Goal: Information Seeking & Learning: Find specific fact

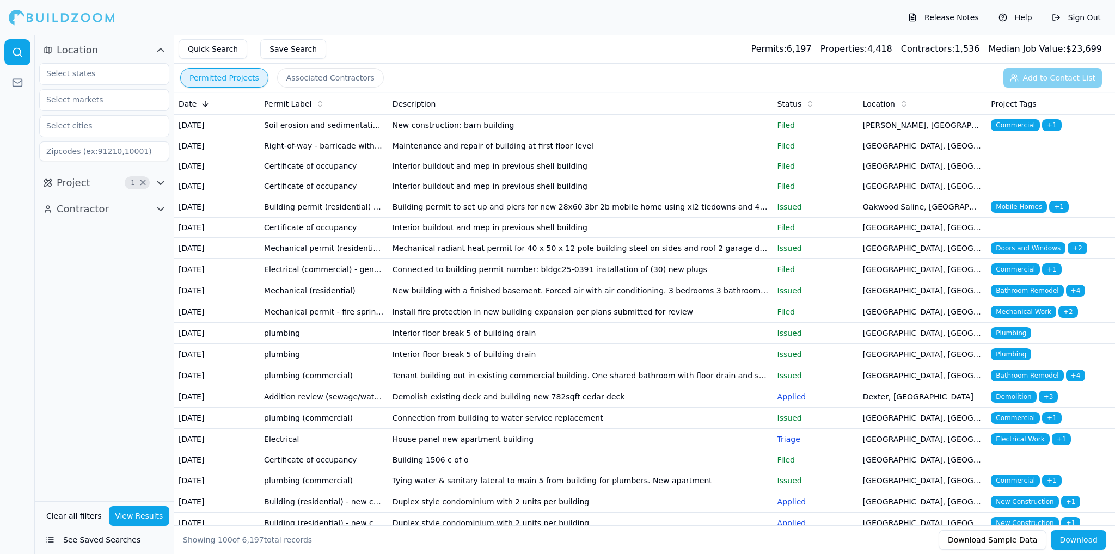
click at [440, 130] on td "New construction: barn building" at bounding box center [580, 125] width 385 height 21
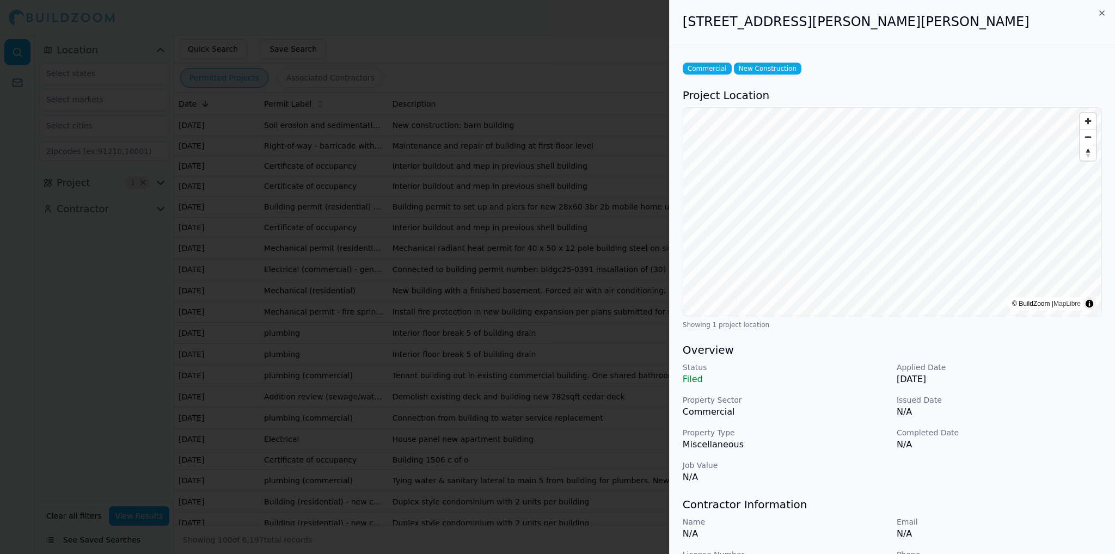
click at [1102, 19] on div "10339 Willis Rd, Willis, MI, 48191" at bounding box center [892, 23] width 445 height 47
click at [1104, 16] on icon "button" at bounding box center [1102, 13] width 9 height 9
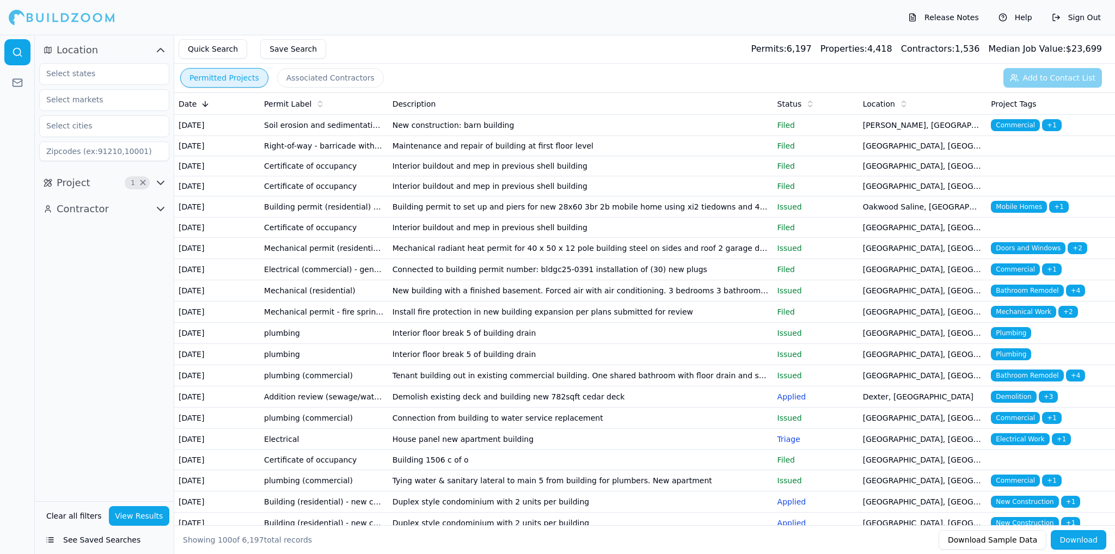
click at [189, 130] on td "Oct 8, 2025" at bounding box center [216, 125] width 85 height 21
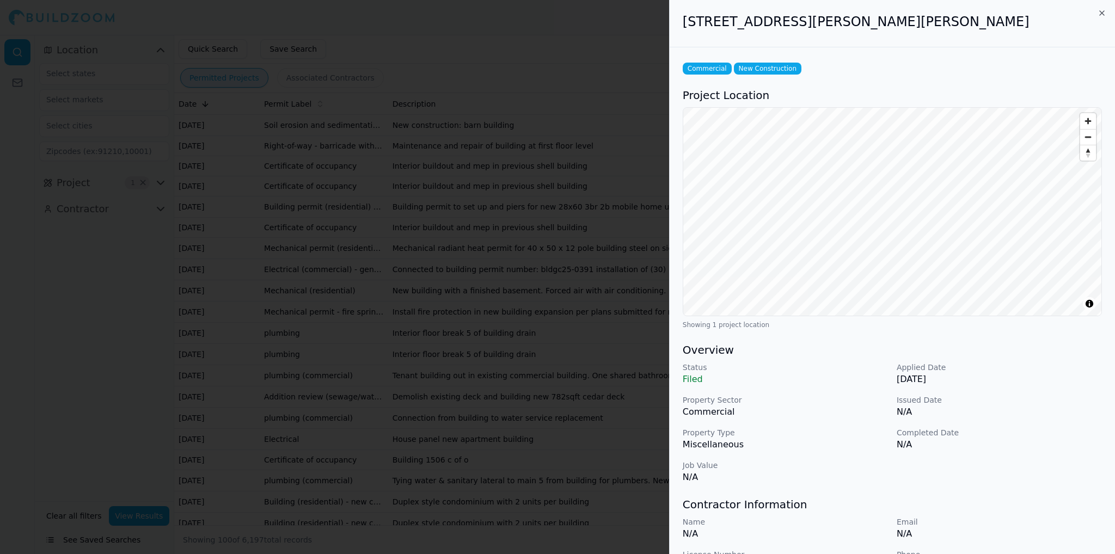
click at [1109, 14] on div "10339 Willis Rd, Willis, MI, 48191" at bounding box center [892, 23] width 445 height 47
click at [1107, 14] on div "10339 Willis Rd, Willis, MI, 48191" at bounding box center [892, 23] width 445 height 47
click at [1106, 14] on div "10339 Willis Rd, Willis, MI, 48191" at bounding box center [892, 23] width 445 height 47
click at [1104, 14] on icon "button" at bounding box center [1102, 13] width 9 height 9
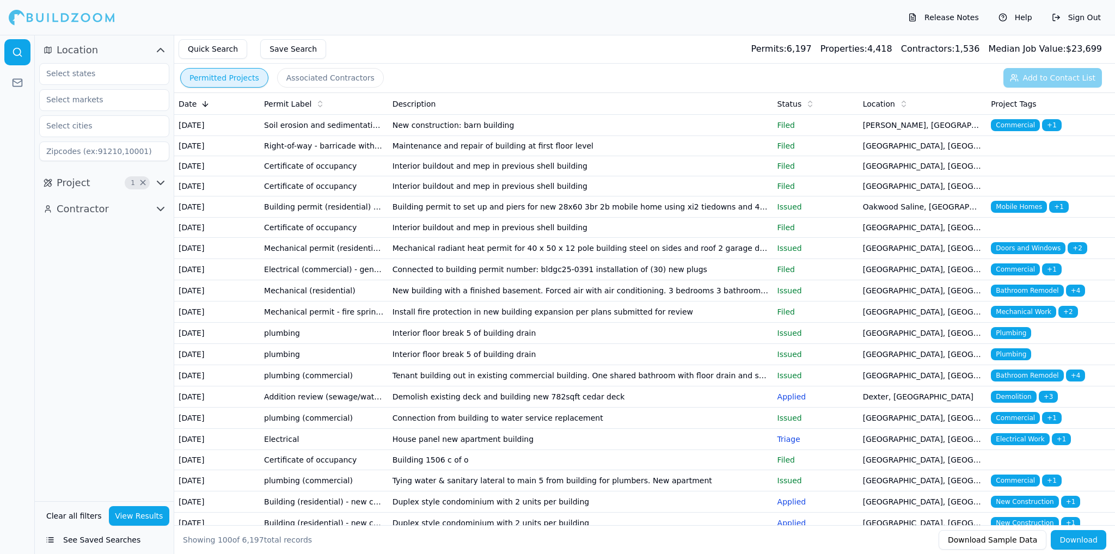
drag, startPoint x: 203, startPoint y: 131, endPoint x: 471, endPoint y: 78, distance: 273.7
click at [476, 78] on div "Permitted Projects Associated Contractors Add to Contact List" at bounding box center [644, 78] width 941 height 28
click at [335, 302] on td "Mechanical (residential)" at bounding box center [324, 290] width 128 height 21
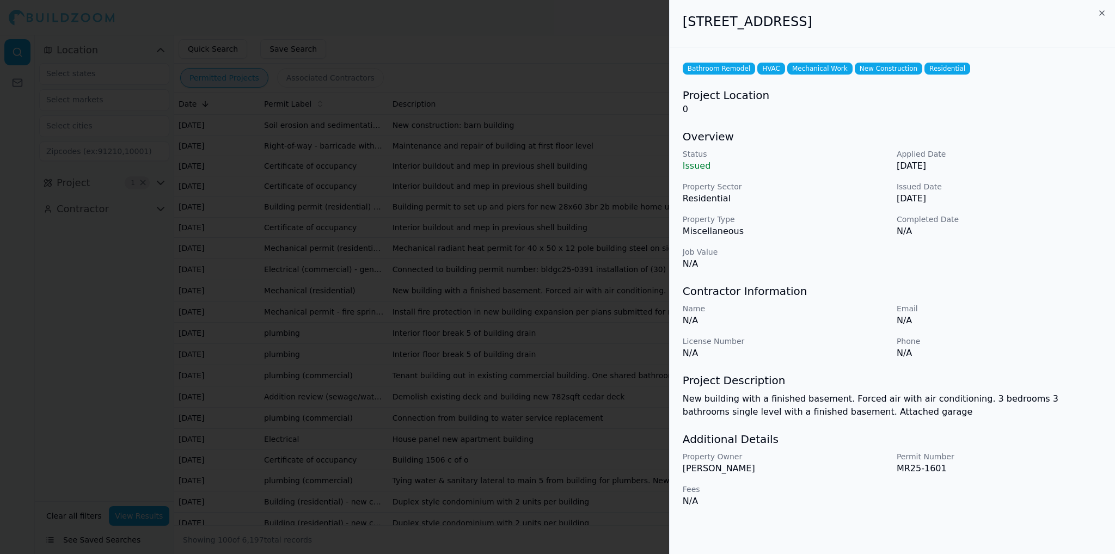
drag, startPoint x: 683, startPoint y: 20, endPoint x: 971, endPoint y: 18, distance: 287.5
click at [971, 18] on h2 "1826 Sleights Valley Trl, Traverse City, MI, 49696" at bounding box center [892, 21] width 419 height 17
copy h2 "1826 Sleights Valley Trl, Traverse City, MI, 49696"
